Goal: Transaction & Acquisition: Purchase product/service

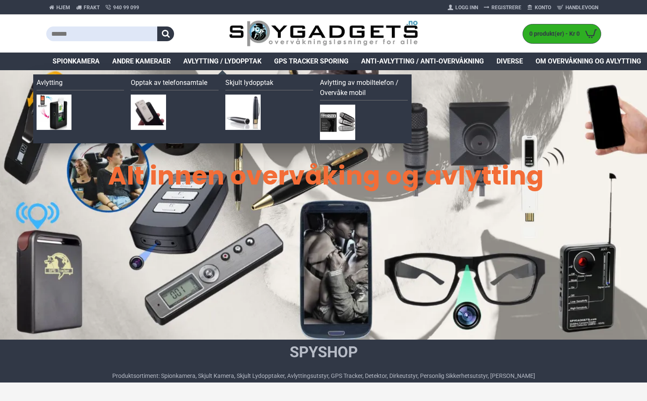
click at [237, 61] on span "Avlytting / Lydopptak" at bounding box center [222, 61] width 78 height 10
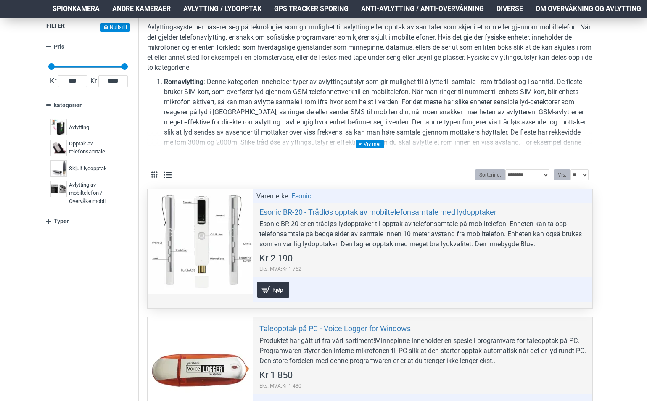
scroll to position [126, 0]
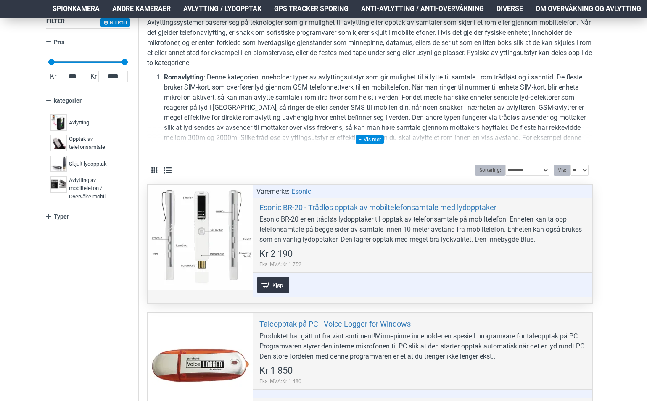
click at [438, 222] on div "Esonic BR-20 er en trådløs lydopptaker til opptak av telefonsamtale på mobiltel…" at bounding box center [422, 229] width 327 height 30
click at [433, 208] on link "Esonic BR-20 - Trådløs opptak av mobiltelefonsamtale med lydopptaker" at bounding box center [377, 208] width 237 height 10
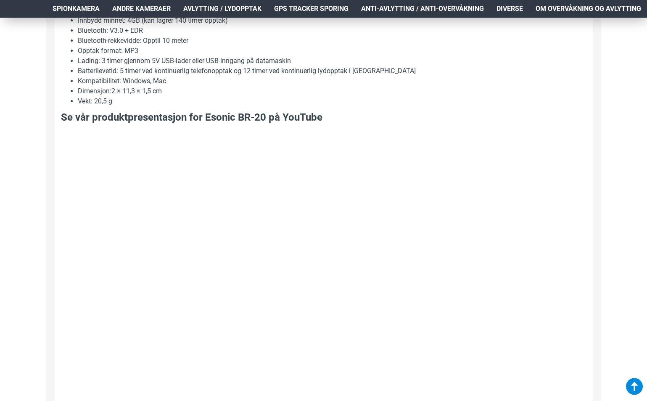
scroll to position [799, 0]
